Goal: Information Seeking & Learning: Learn about a topic

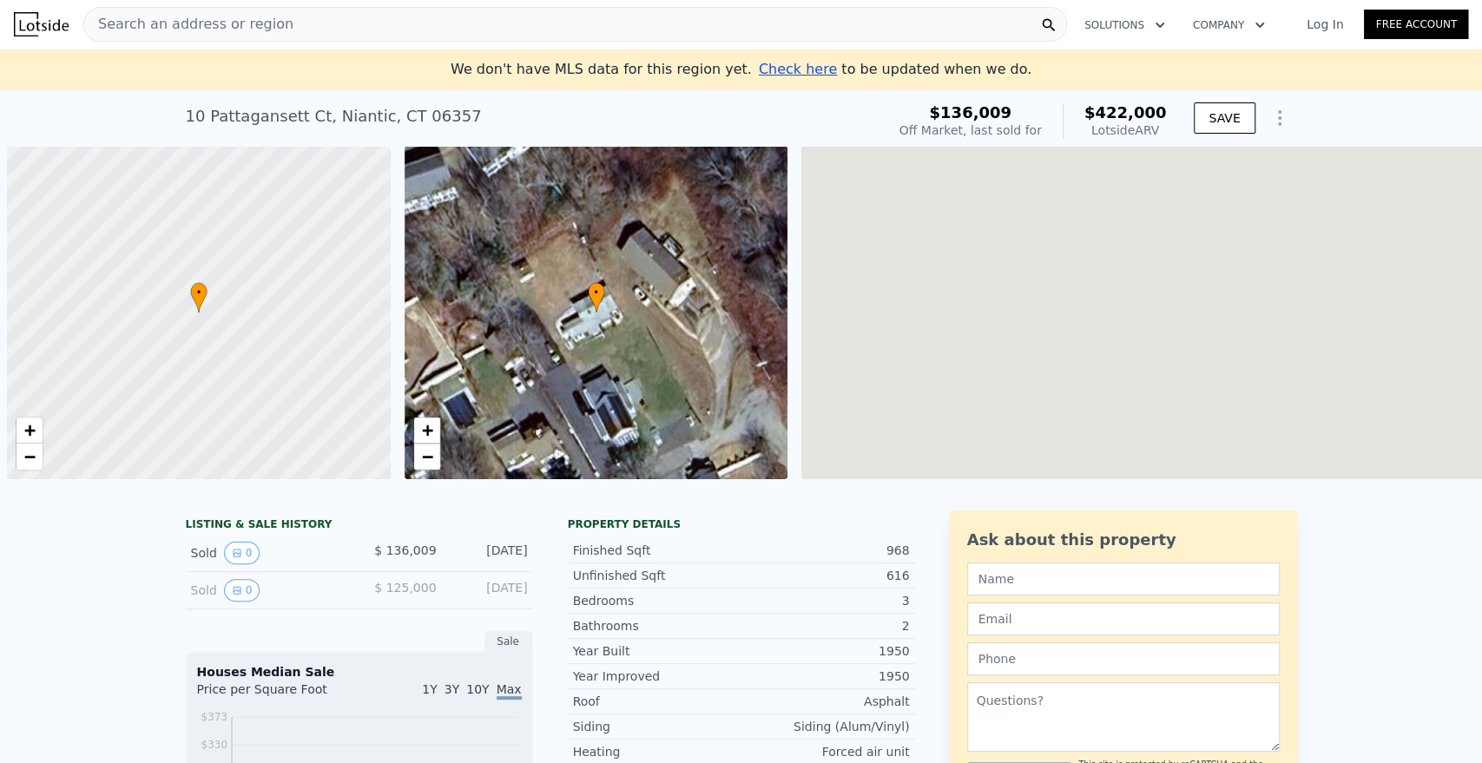
scroll to position [0, 7]
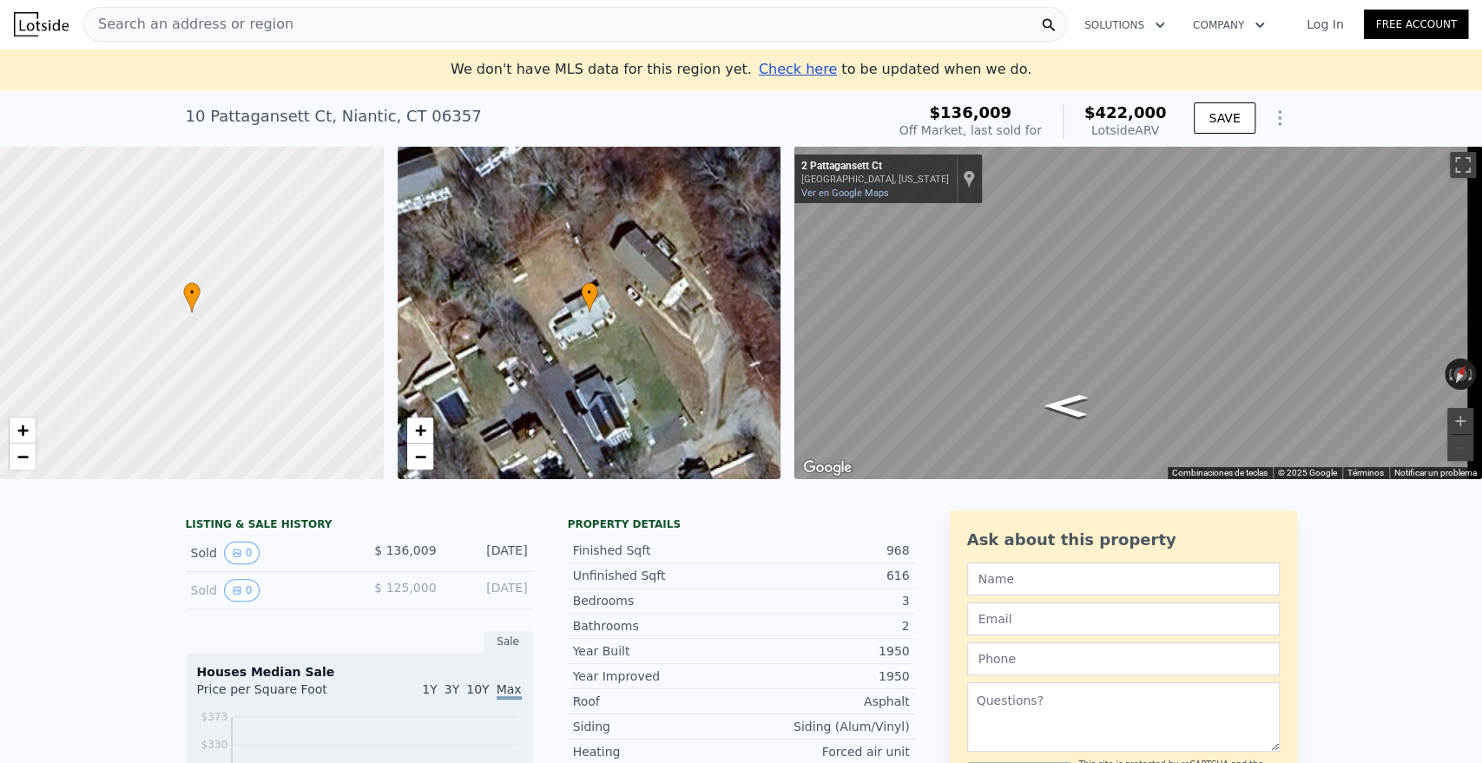
click at [303, 40] on nav "Search an address or region Solutions Company Open main menu Log In Free Account" at bounding box center [741, 24] width 1482 height 49
click at [311, 18] on div "Search an address or region" at bounding box center [574, 24] width 983 height 35
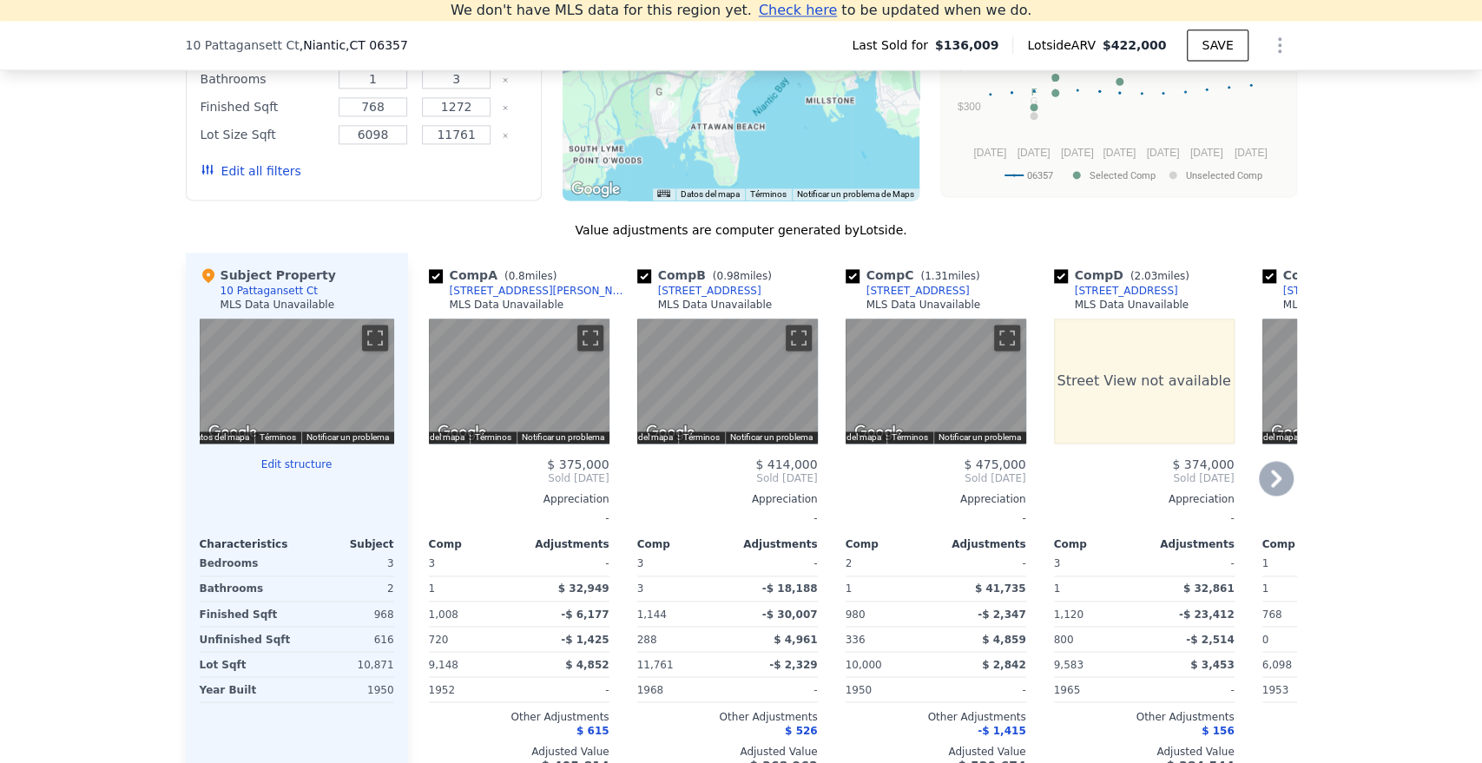
scroll to position [1619, 0]
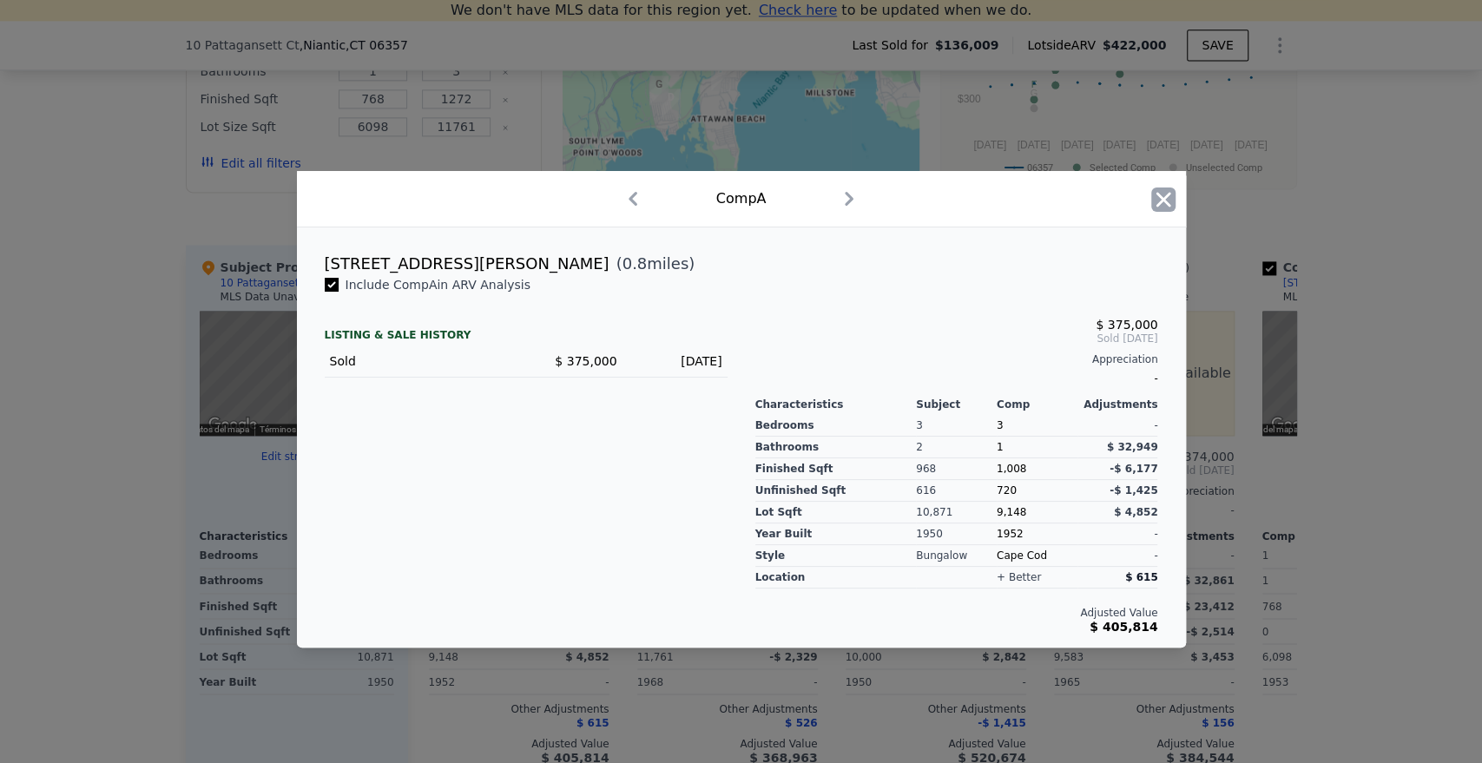
click at [1157, 207] on icon "button" at bounding box center [1162, 199] width 15 height 15
click at [906, 133] on div at bounding box center [741, 381] width 1482 height 763
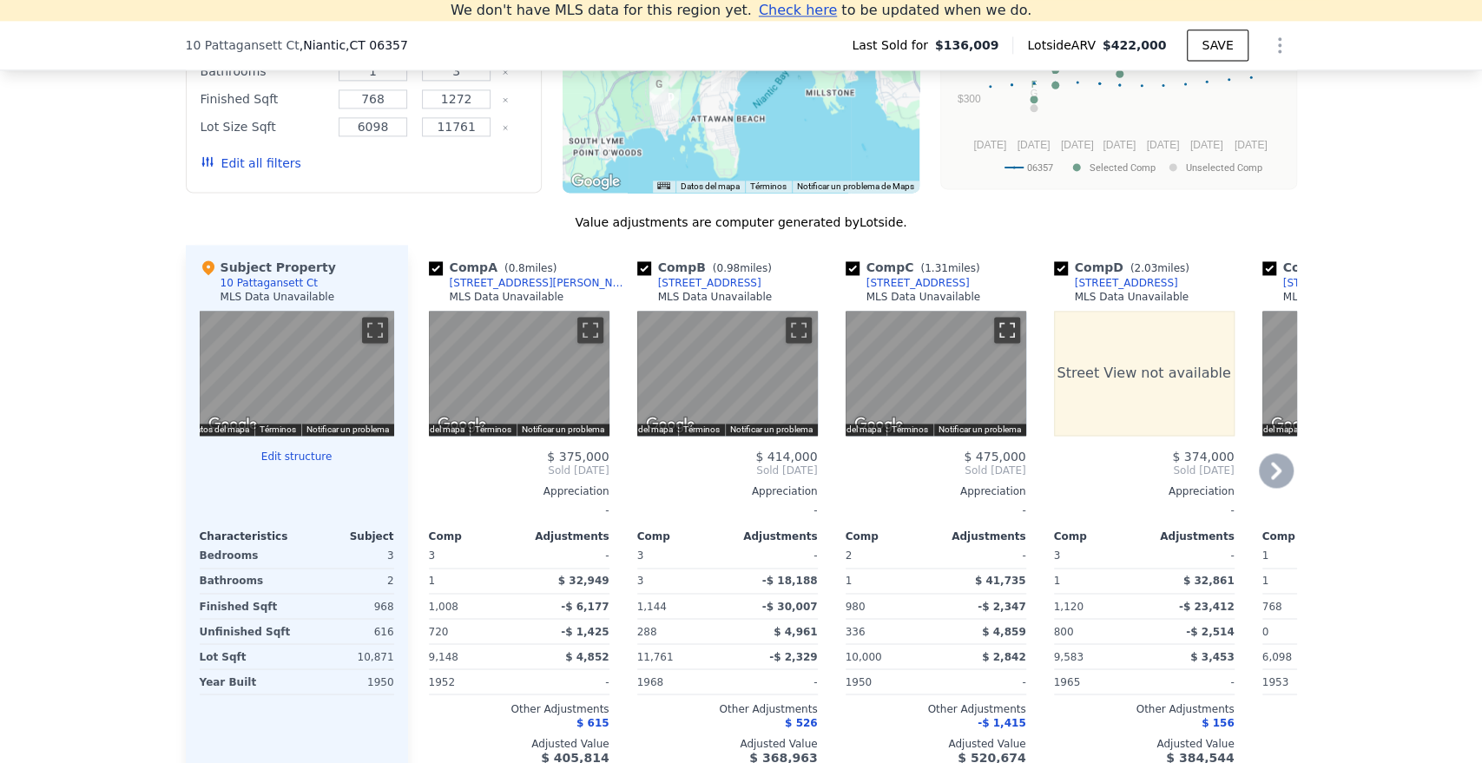
click at [1000, 341] on button "Cambiar a la vista en pantalla completa" at bounding box center [1007, 330] width 26 height 26
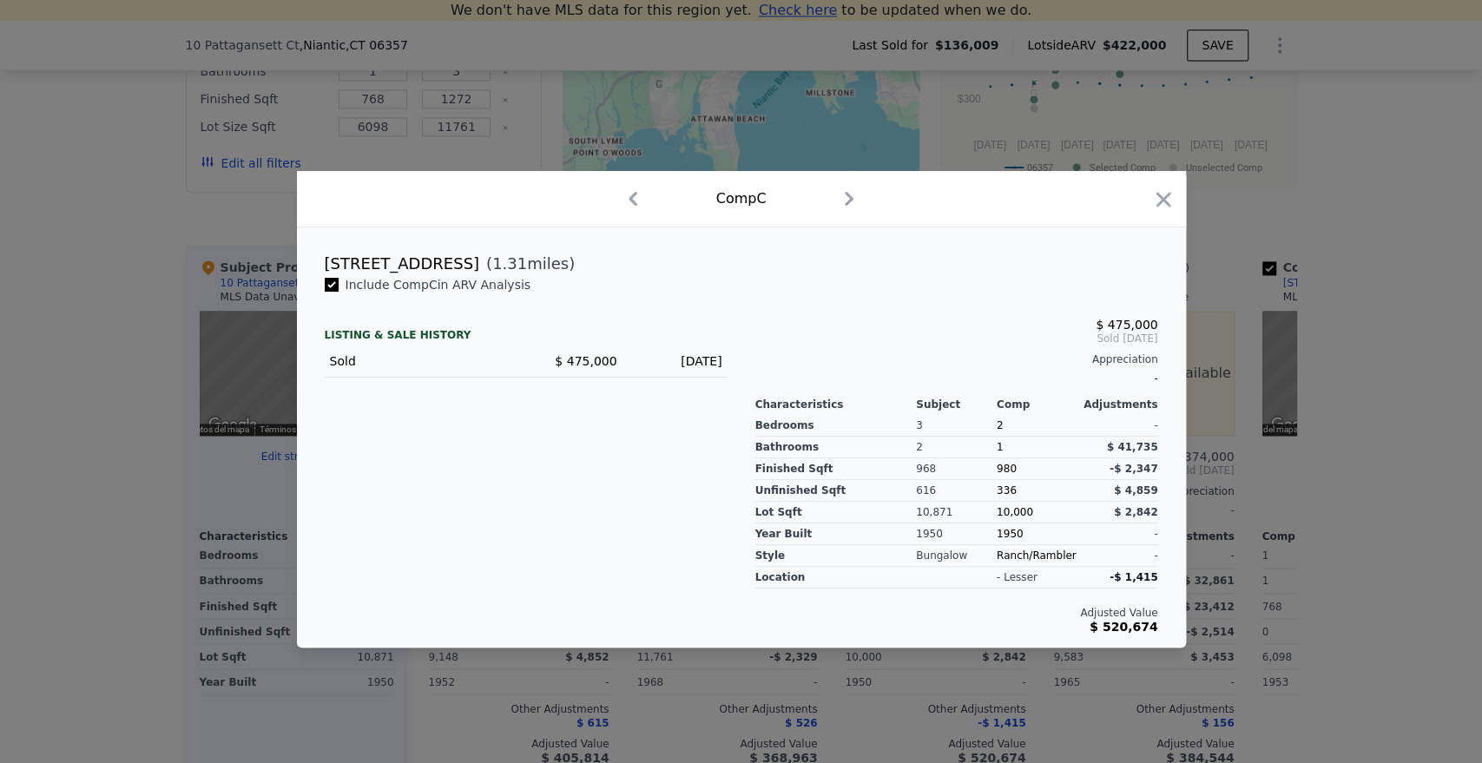
click at [1300, 217] on div at bounding box center [741, 381] width 1482 height 763
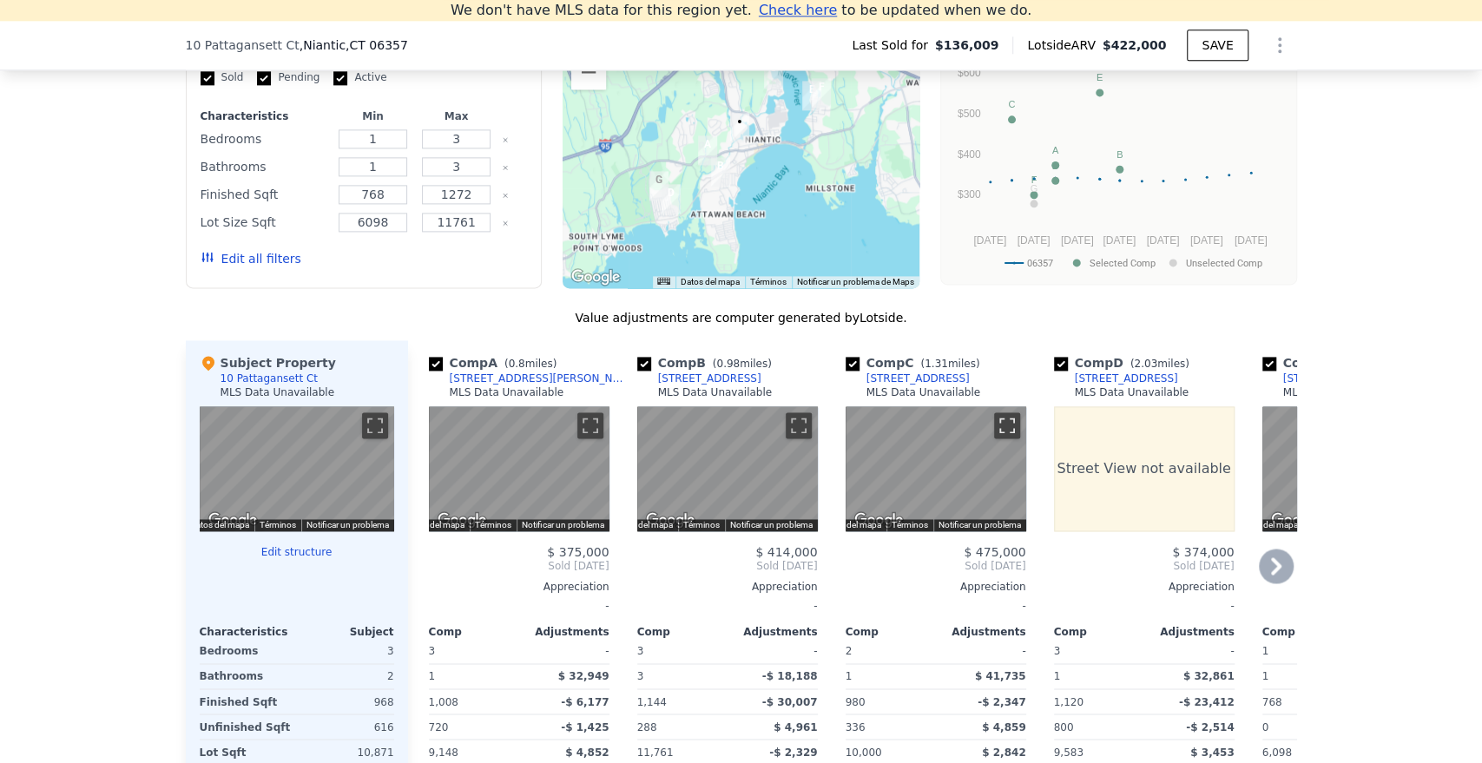
scroll to position [1522, 0]
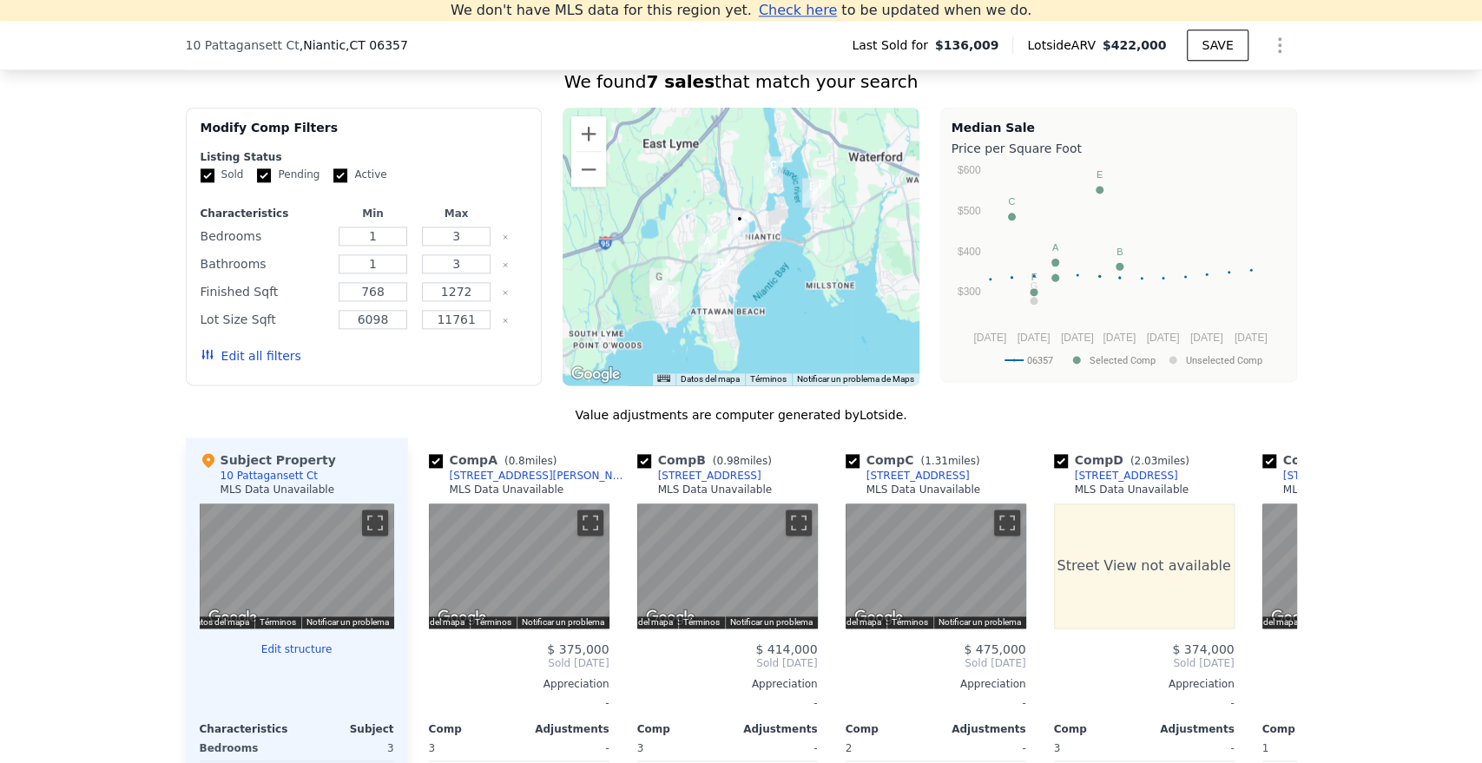
click at [763, 161] on div at bounding box center [740, 247] width 357 height 278
click at [579, 142] on button "Ampliar" at bounding box center [588, 133] width 35 height 35
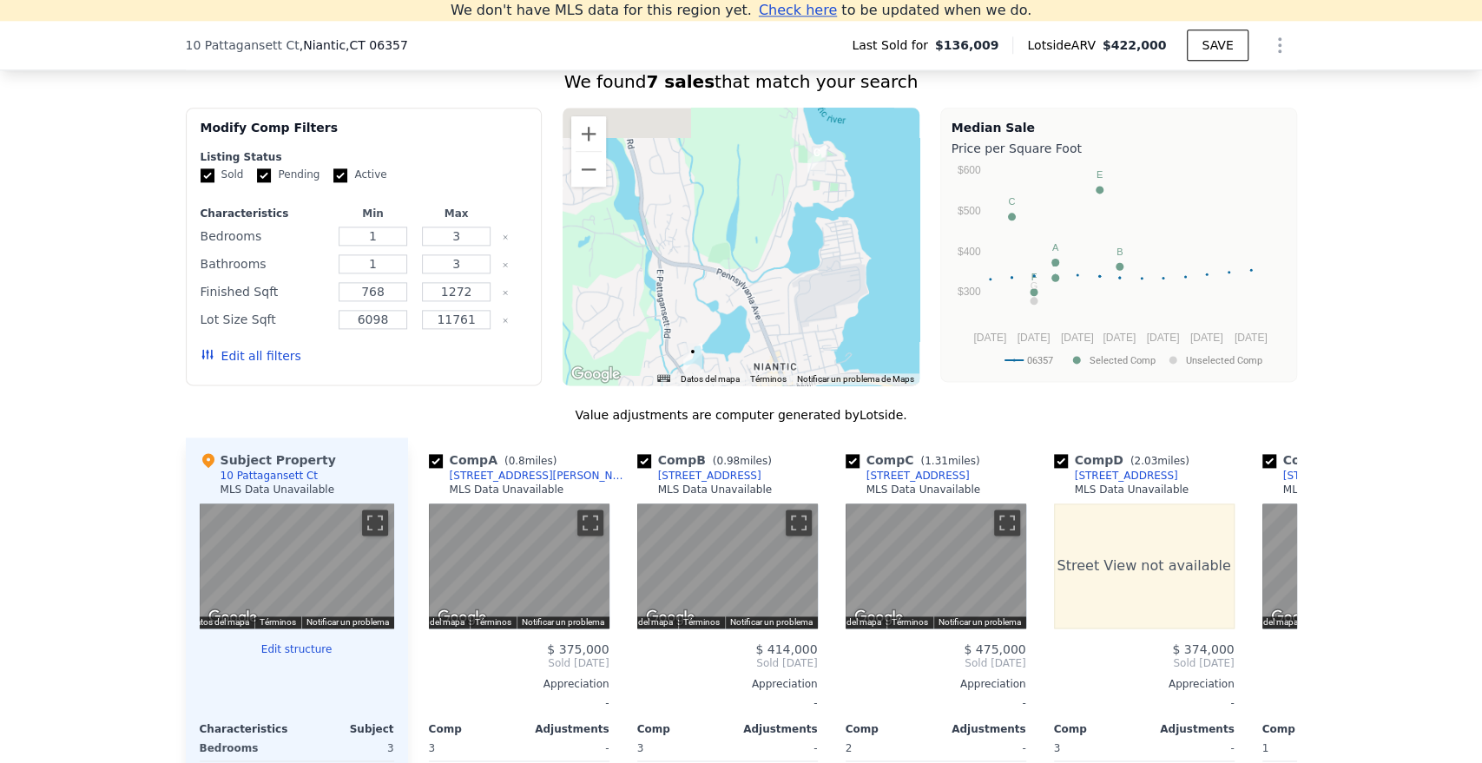
drag, startPoint x: 786, startPoint y: 201, endPoint x: 663, endPoint y: 273, distance: 142.8
click at [741, 346] on div at bounding box center [740, 247] width 357 height 278
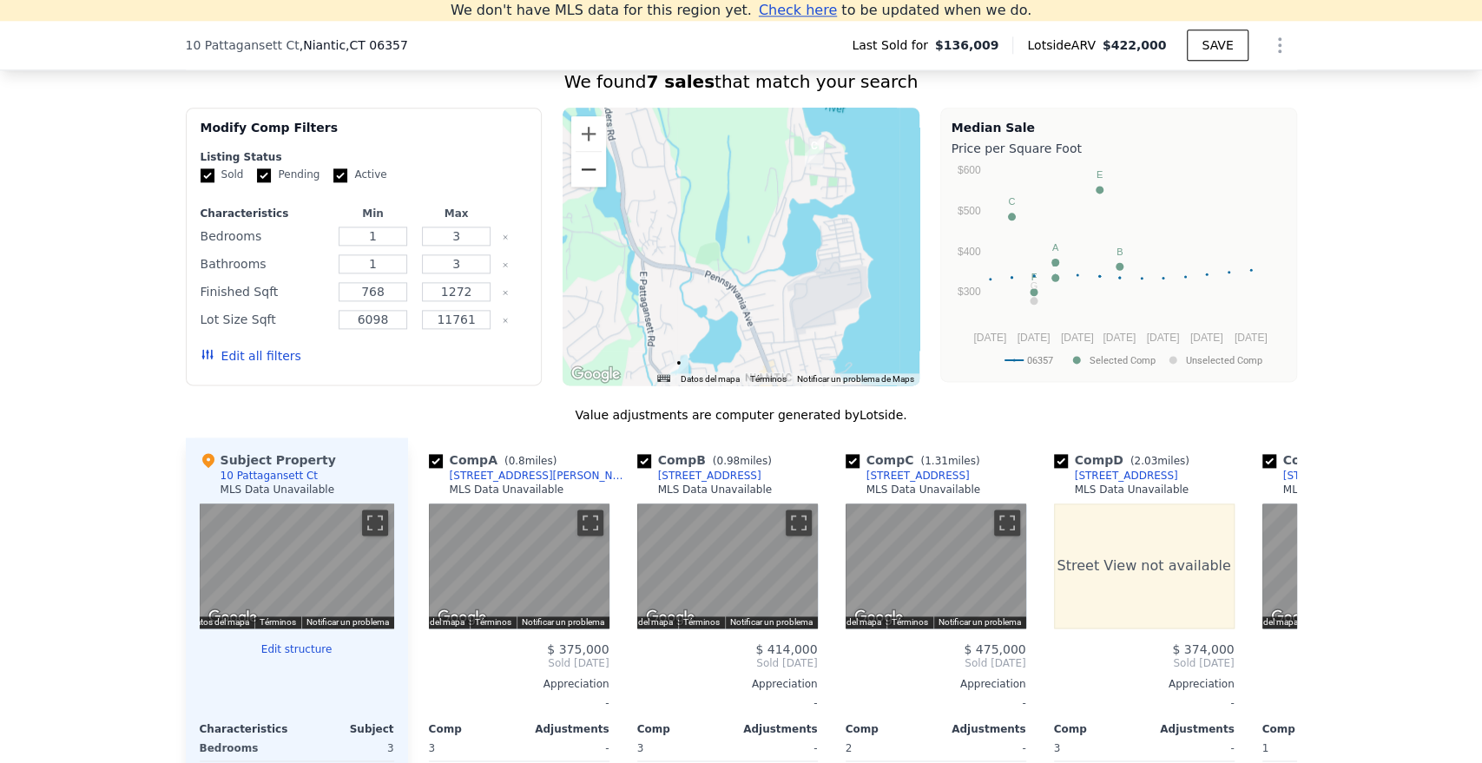
click at [585, 187] on button "Reducir" at bounding box center [588, 169] width 35 height 35
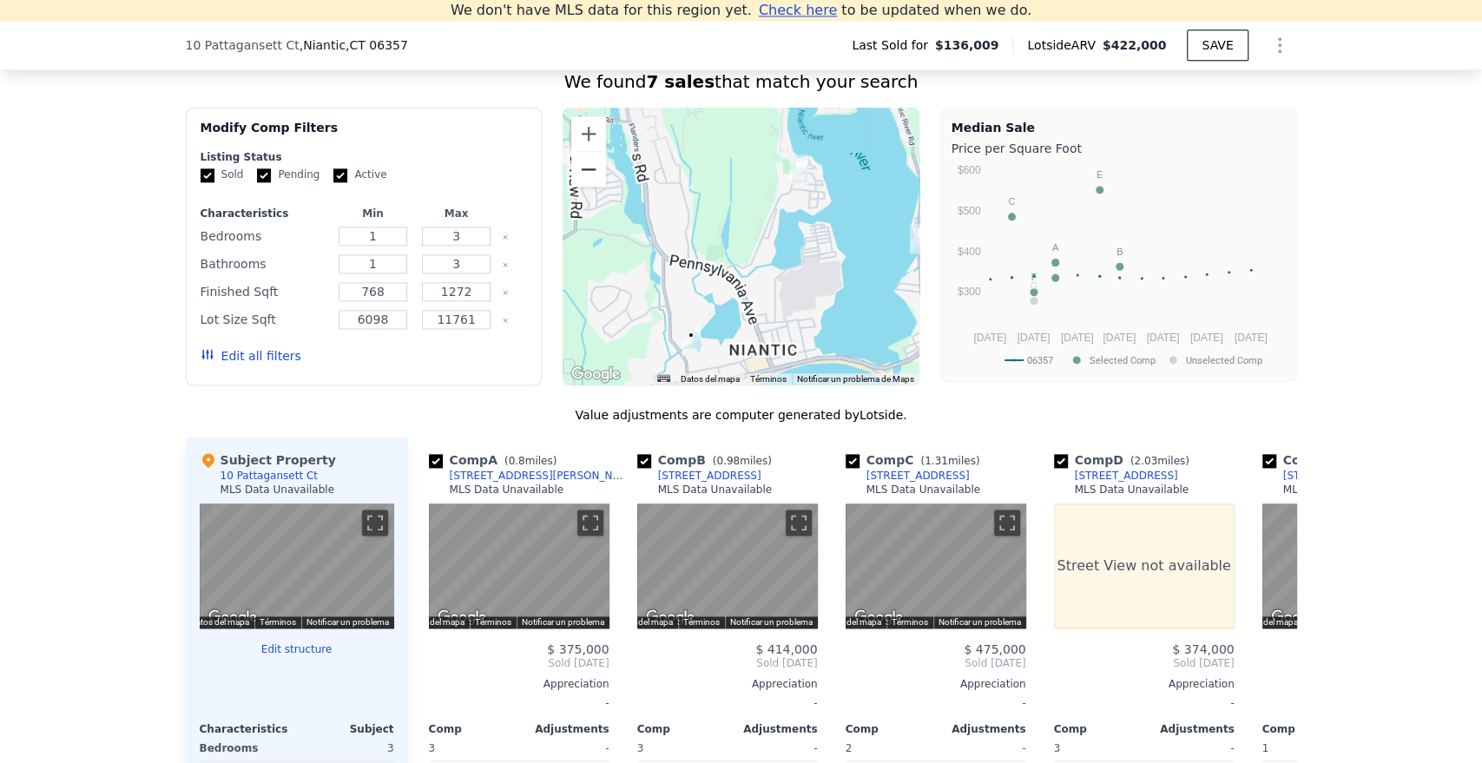
click at [585, 187] on button "Reducir" at bounding box center [588, 169] width 35 height 35
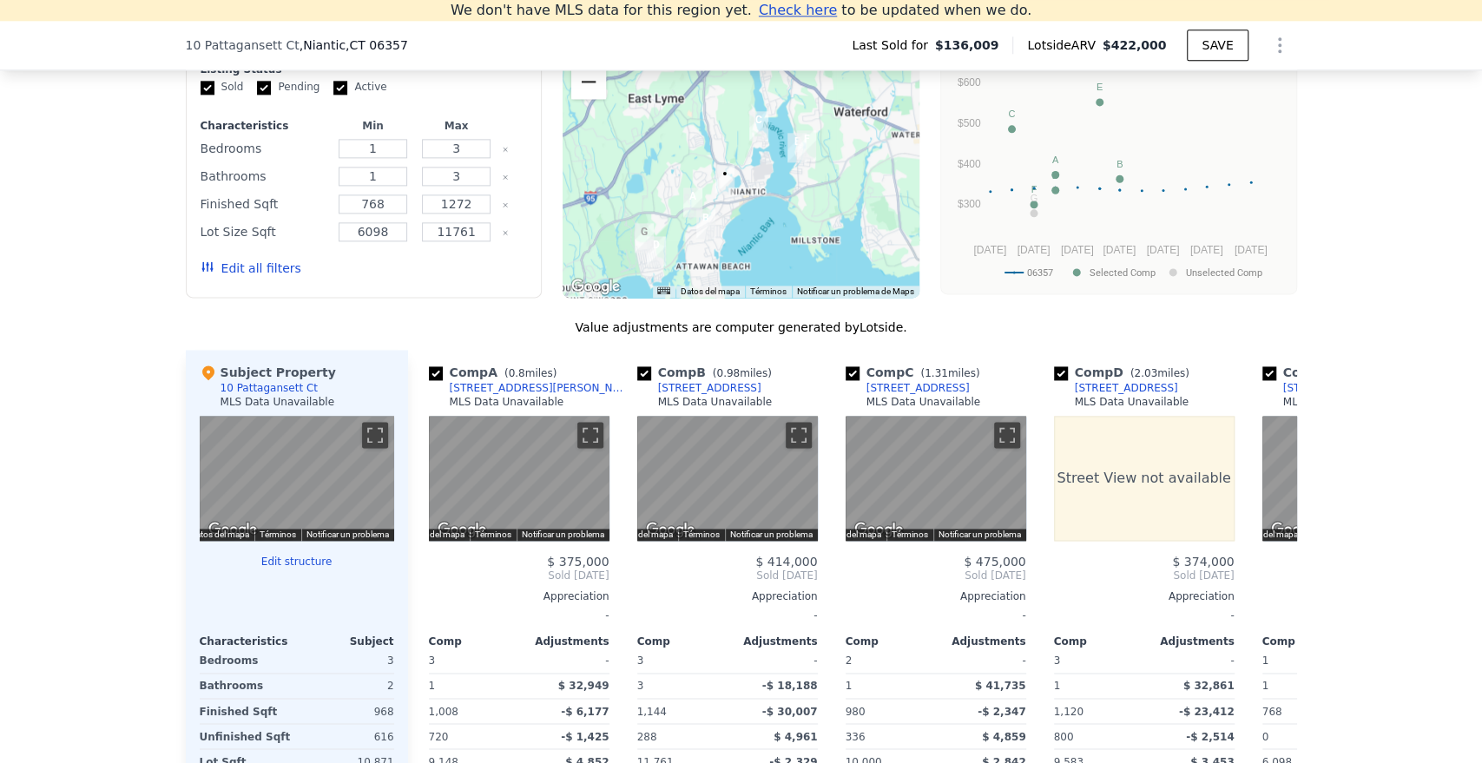
scroll to position [1522, 0]
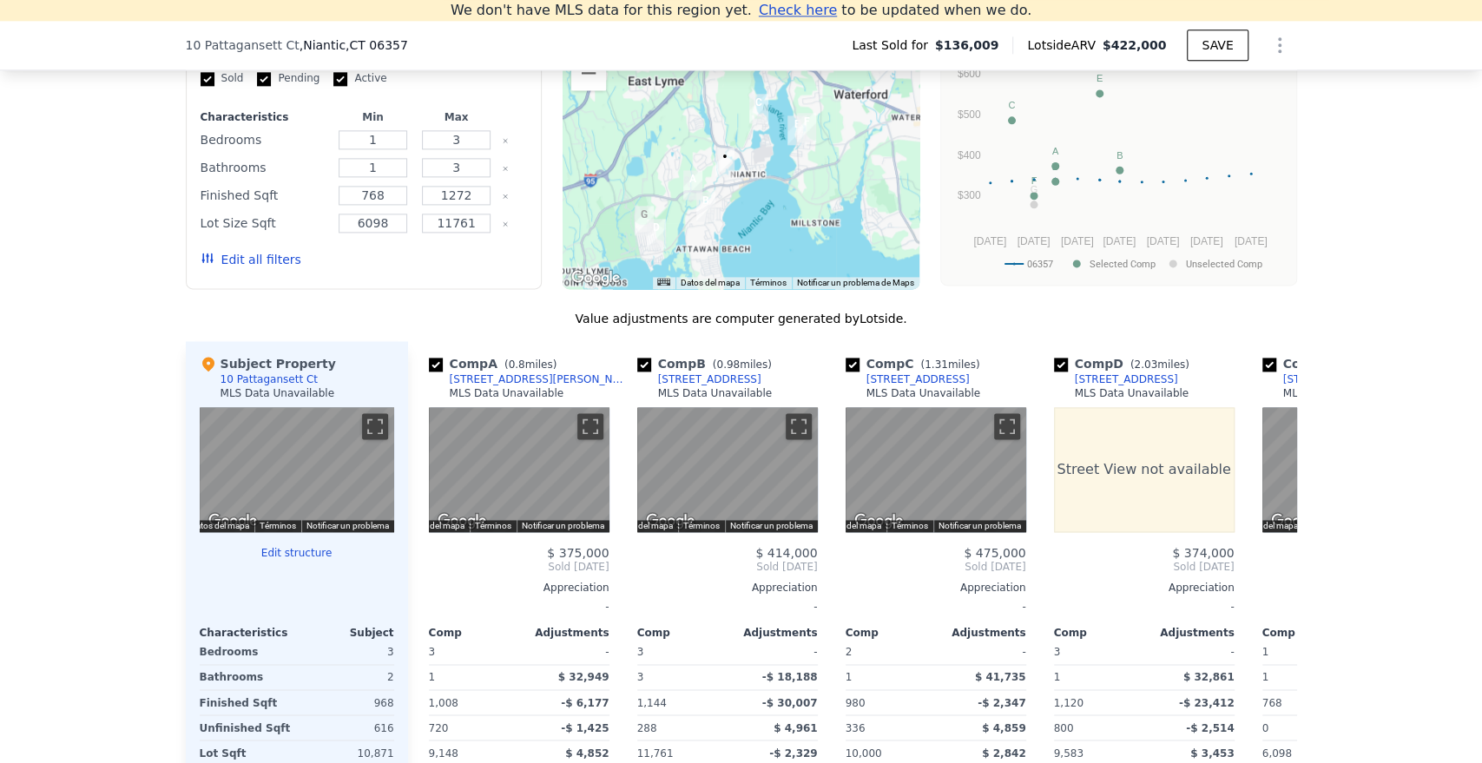
drag, startPoint x: 758, startPoint y: 224, endPoint x: 757, endPoint y: 214, distance: 10.5
click at [757, 214] on div at bounding box center [740, 150] width 357 height 278
click at [652, 248] on img "15 Oakwood Rd" at bounding box center [656, 234] width 19 height 30
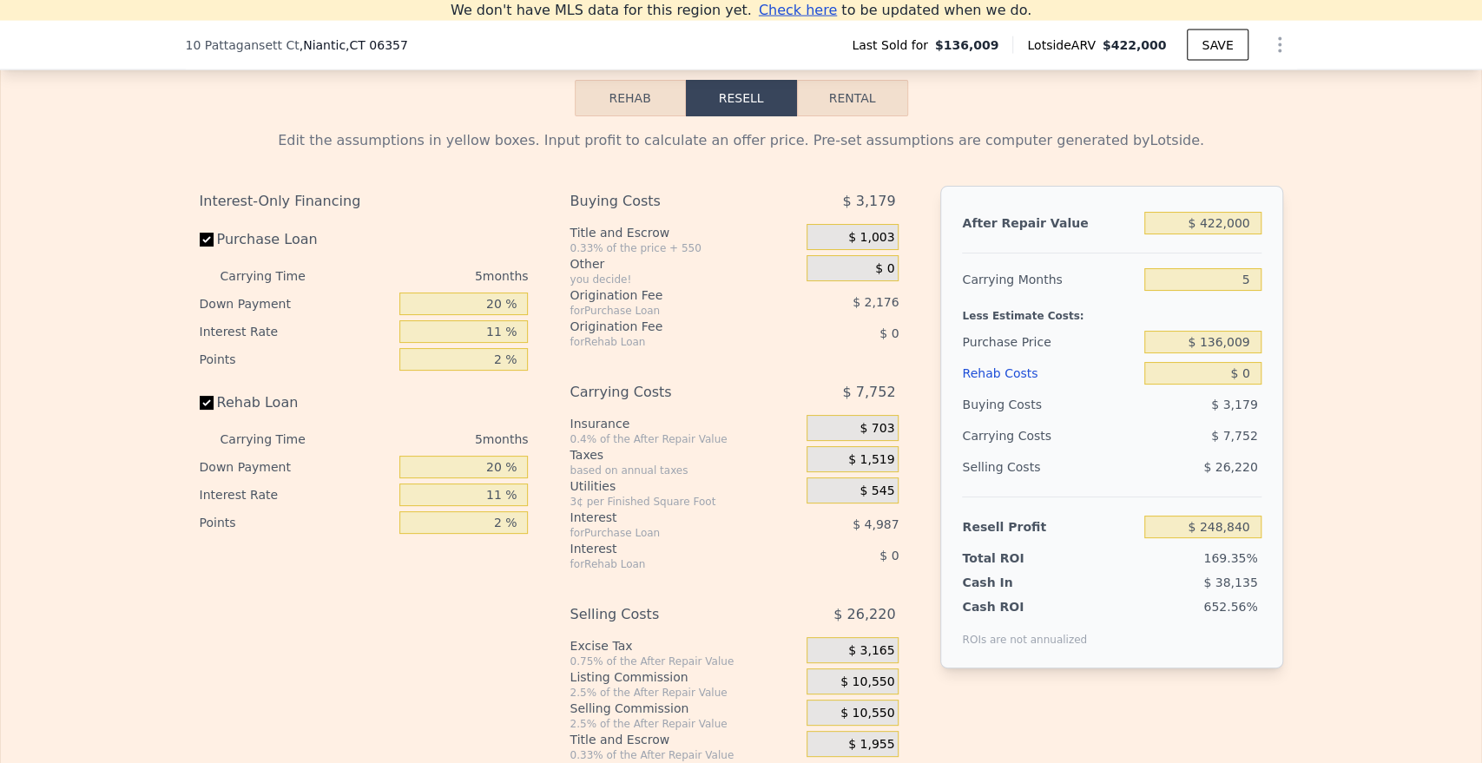
scroll to position [2294, 0]
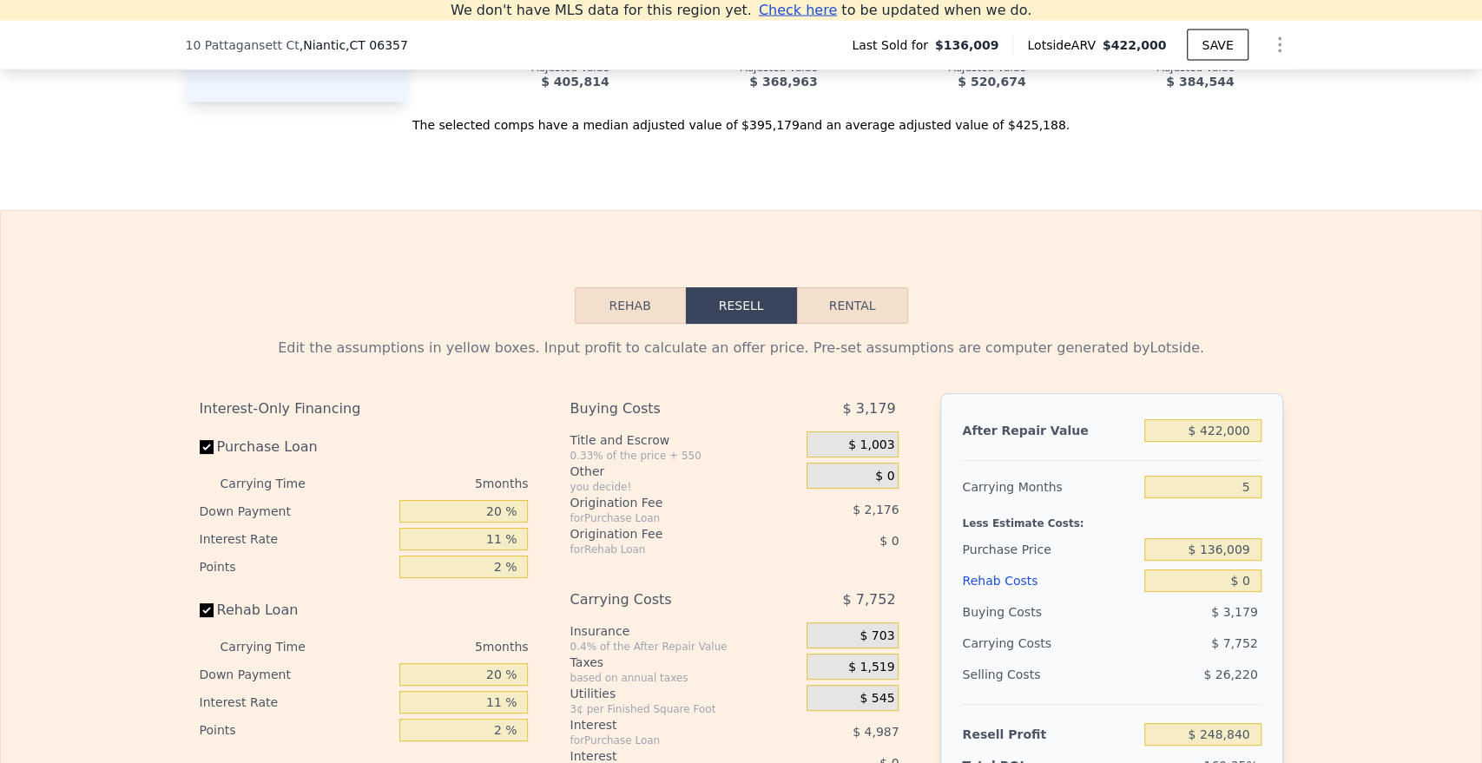
click at [854, 324] on button "Rental" at bounding box center [852, 305] width 111 height 36
select select "30"
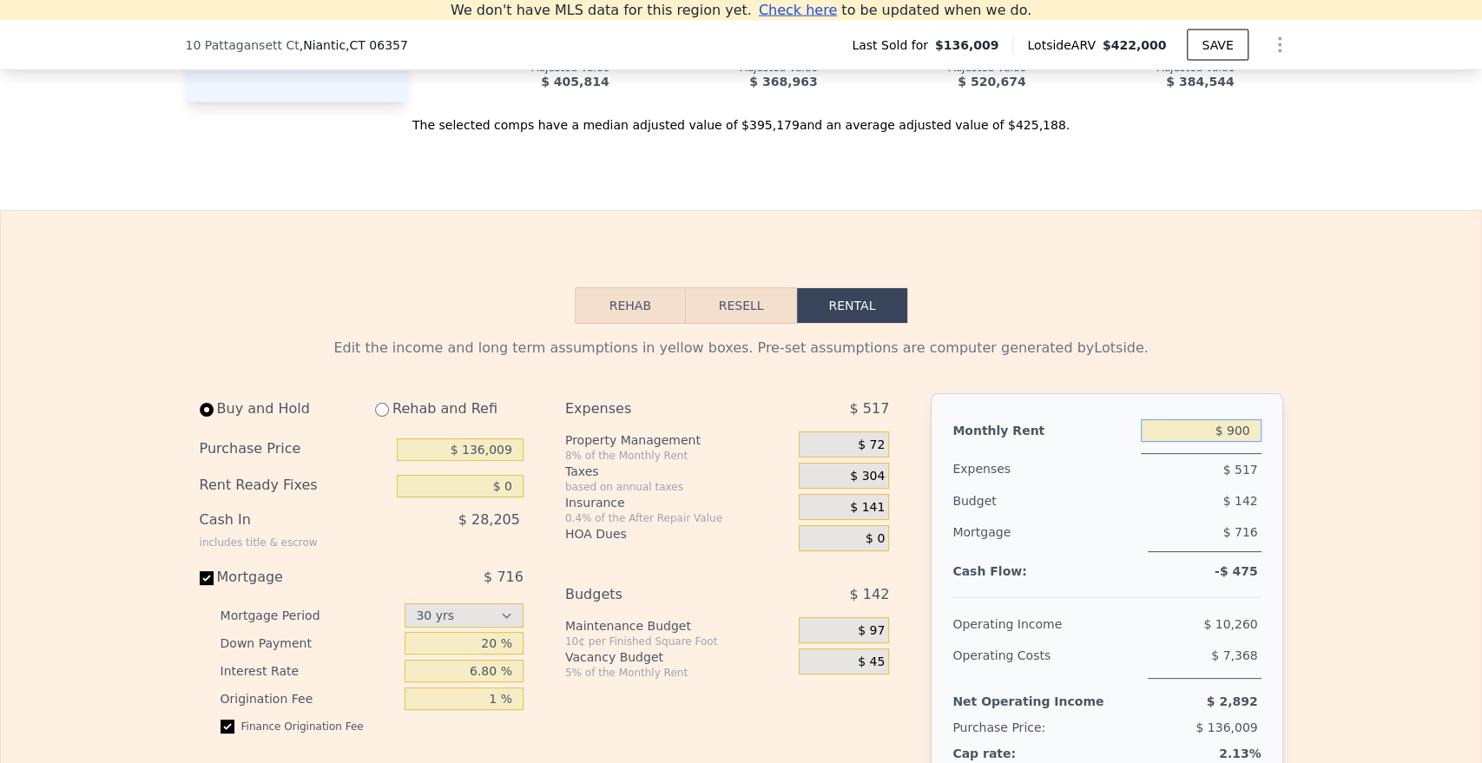
click at [1218, 442] on input "$ 900" at bounding box center [1200, 430] width 121 height 23
drag, startPoint x: 1218, startPoint y: 463, endPoint x: 1226, endPoint y: 458, distance: 10.1
click at [1219, 450] on div "Monthly Rent $ 900" at bounding box center [1106, 432] width 308 height 35
click at [1229, 442] on input "$ 900" at bounding box center [1200, 430] width 121 height 23
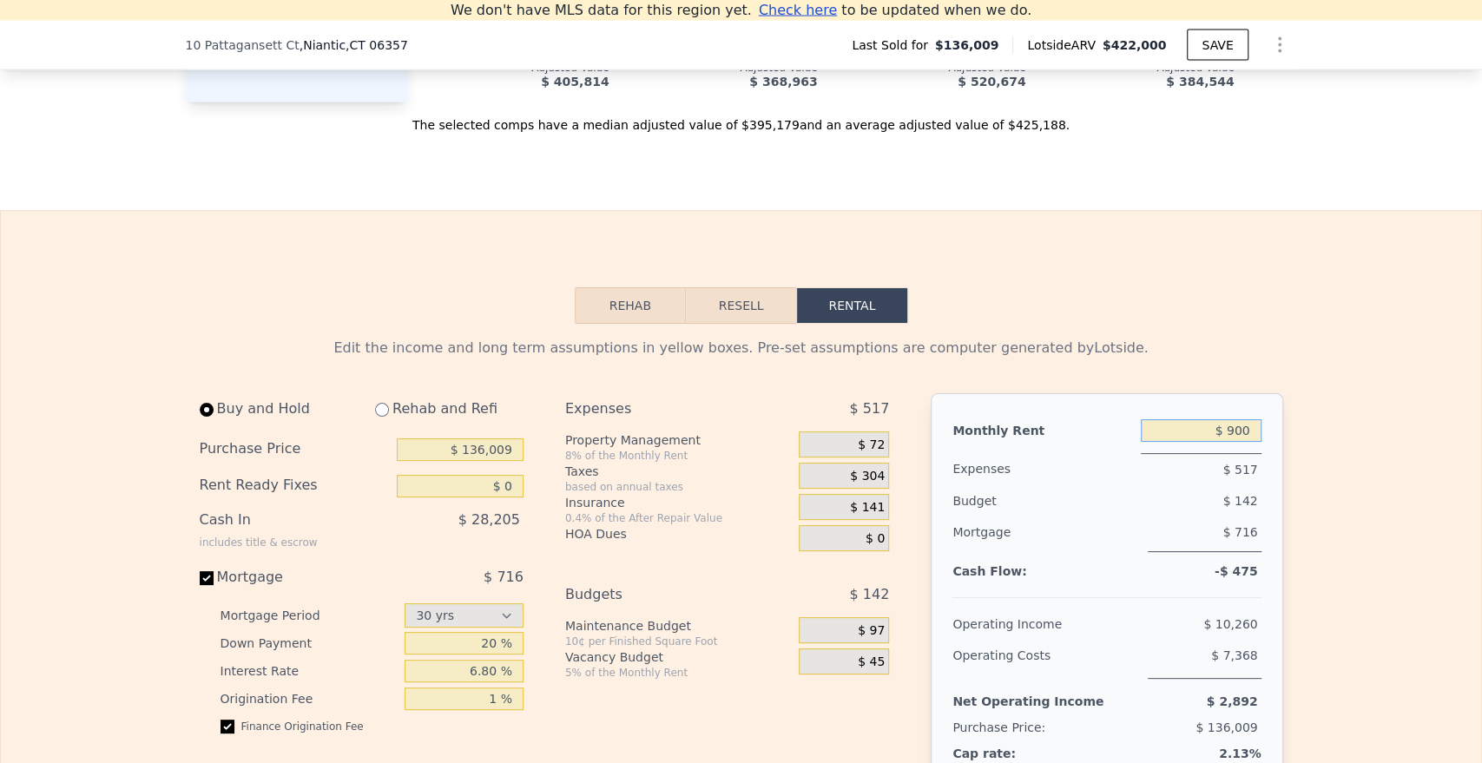
click at [1229, 442] on input "$ 900" at bounding box center [1200, 430] width 121 height 23
type input "$ 2,800"
click at [477, 461] on input "$ 136,009" at bounding box center [460, 449] width 127 height 23
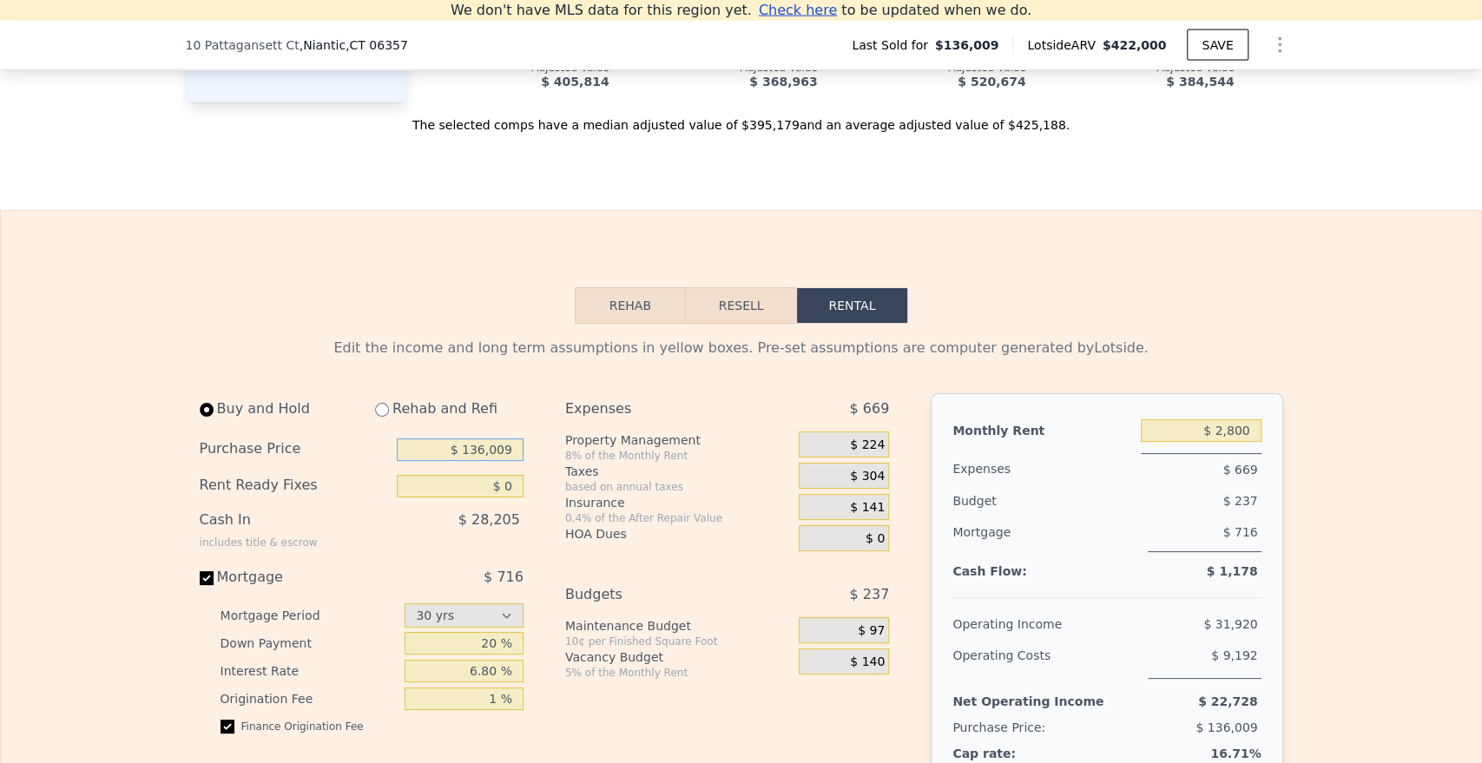
click at [477, 461] on input "$ 136,009" at bounding box center [460, 449] width 127 height 23
type input "$ 300,000"
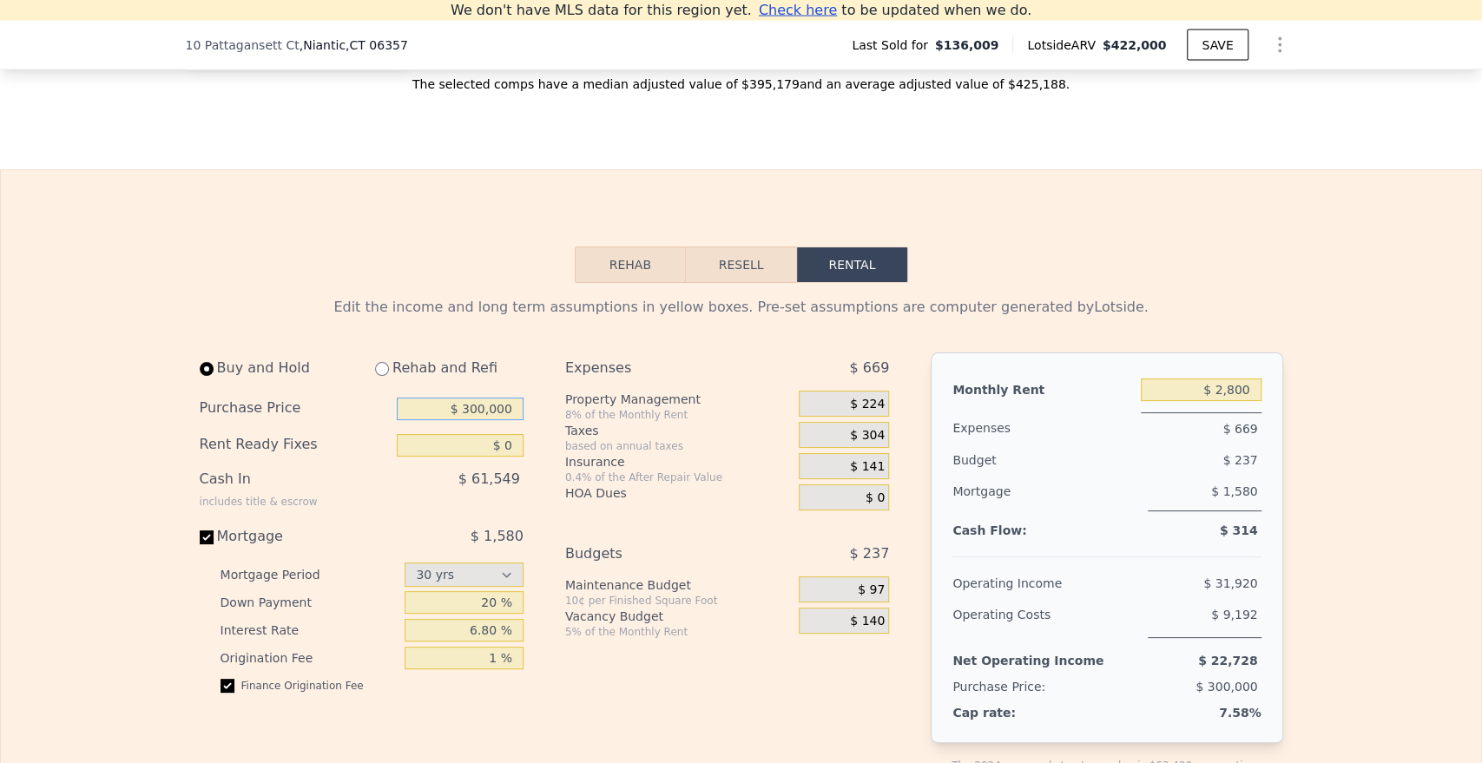
scroll to position [2390, 0]
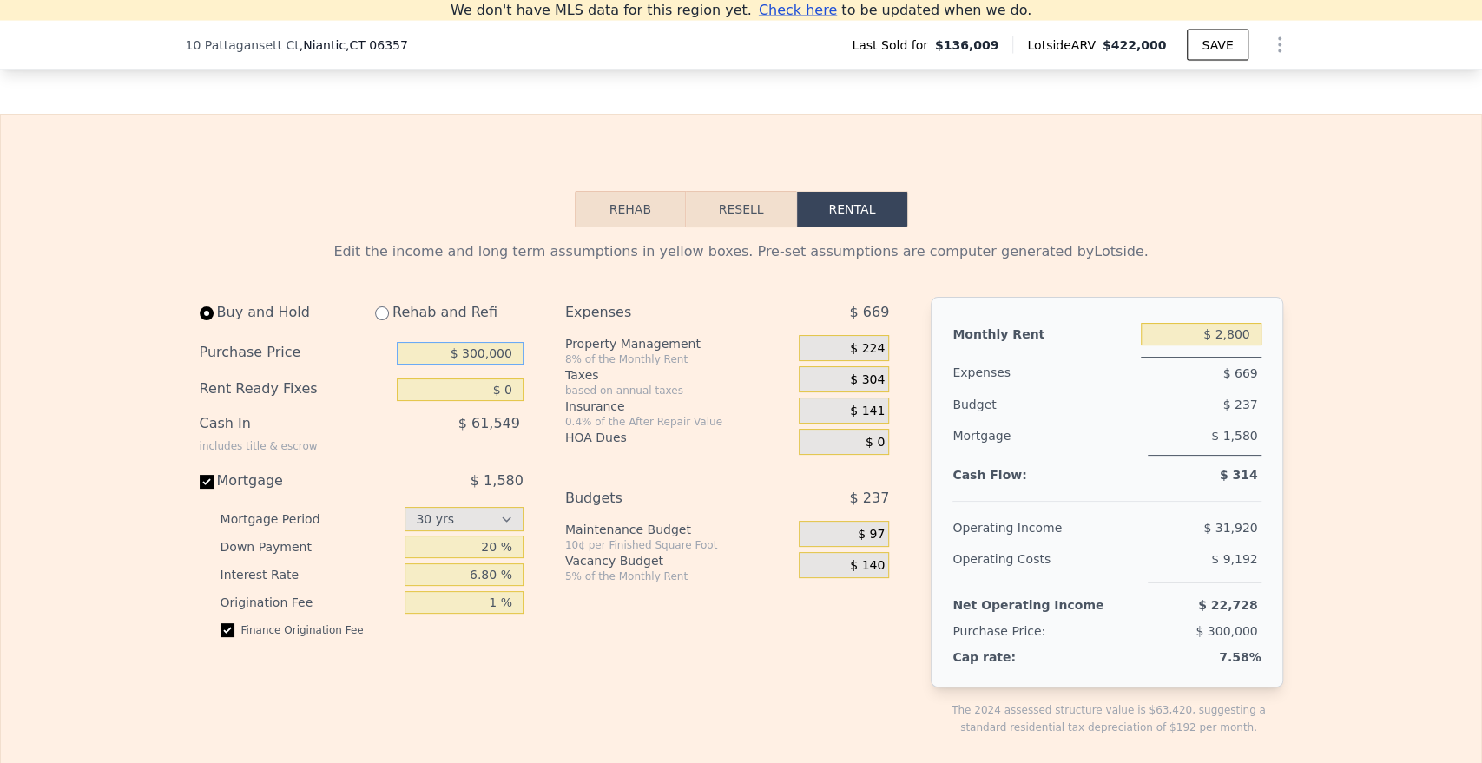
type input "$ 900"
